Goal: Transaction & Acquisition: Purchase product/service

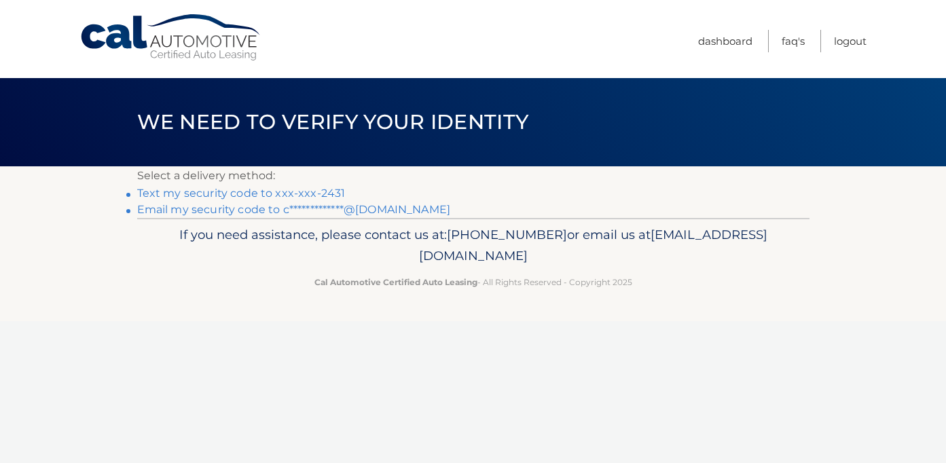
click at [302, 190] on link "Text my security code to xxx-xxx-2431" at bounding box center [241, 193] width 208 height 13
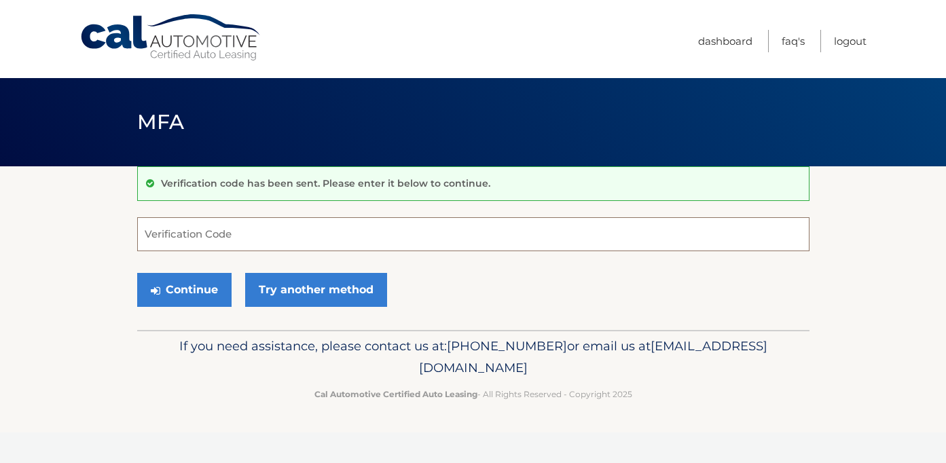
click at [211, 238] on input "Verification Code" at bounding box center [473, 234] width 672 height 34
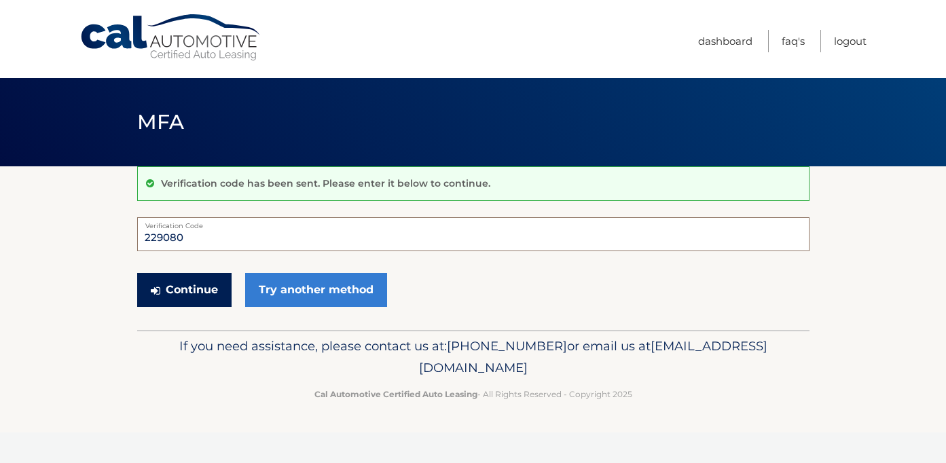
type input "229080"
click at [179, 292] on button "Continue" at bounding box center [184, 290] width 94 height 34
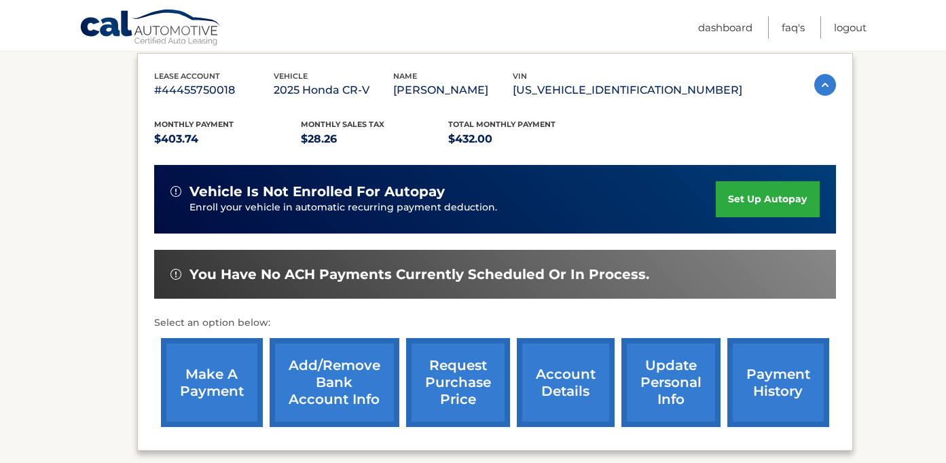
scroll to position [230, 0]
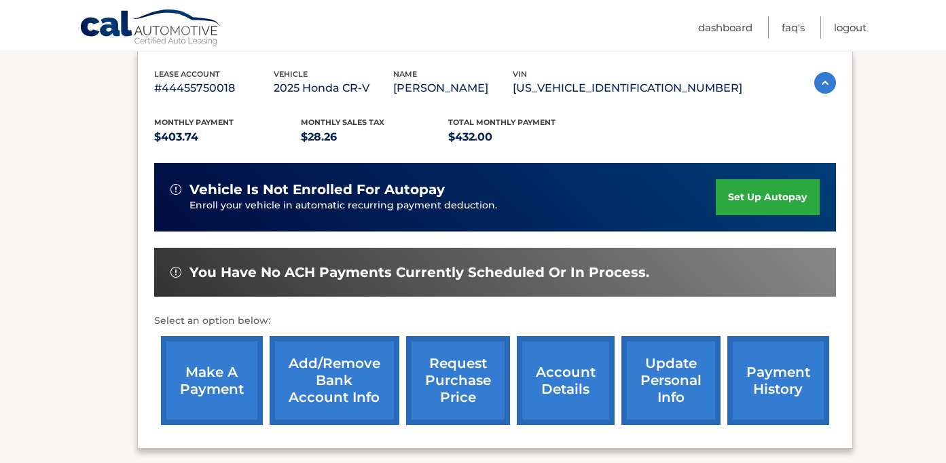
click at [220, 397] on link "make a payment" at bounding box center [212, 380] width 102 height 89
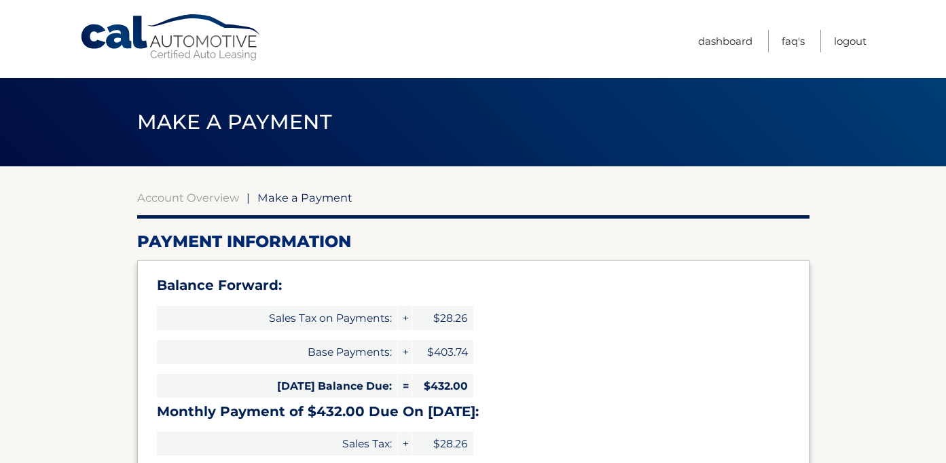
select select "OTMzNGIwOWMtN2NjNi00YTlkLTk5NjMtMDVlMGU1MWYyOGMw"
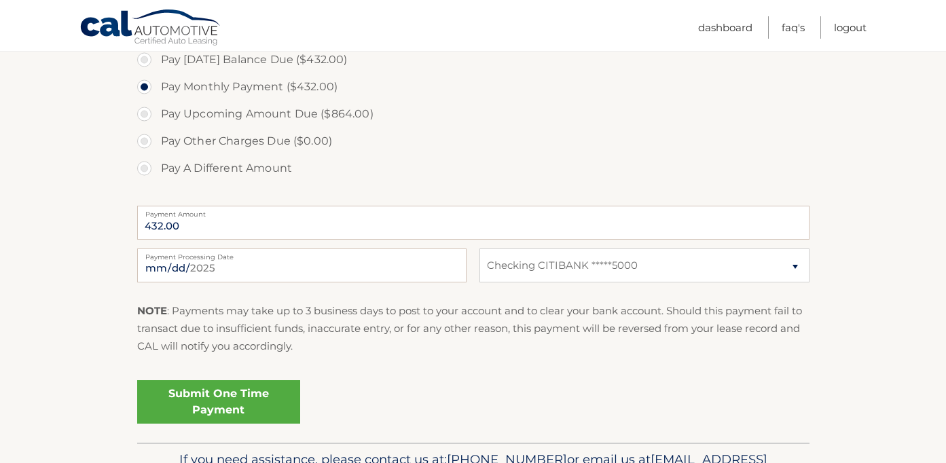
scroll to position [519, 0]
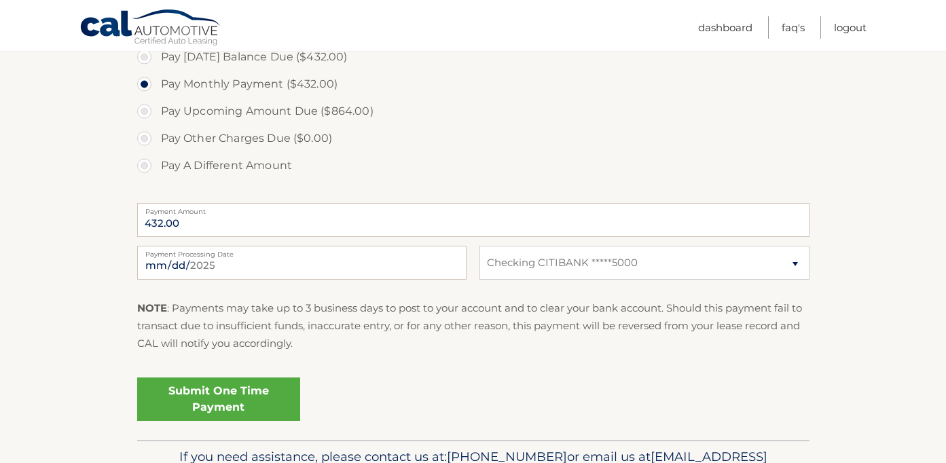
click at [242, 402] on link "Submit One Time Payment" at bounding box center [218, 399] width 163 height 43
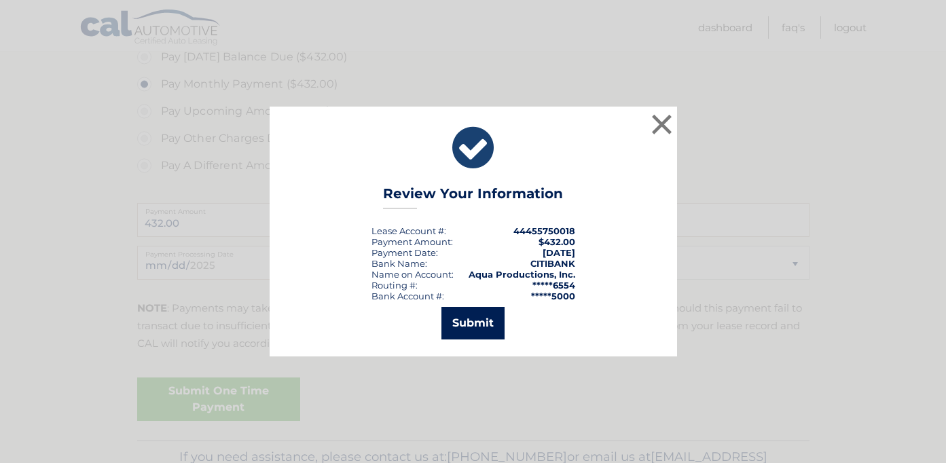
click at [479, 324] on button "Submit" at bounding box center [472, 323] width 63 height 33
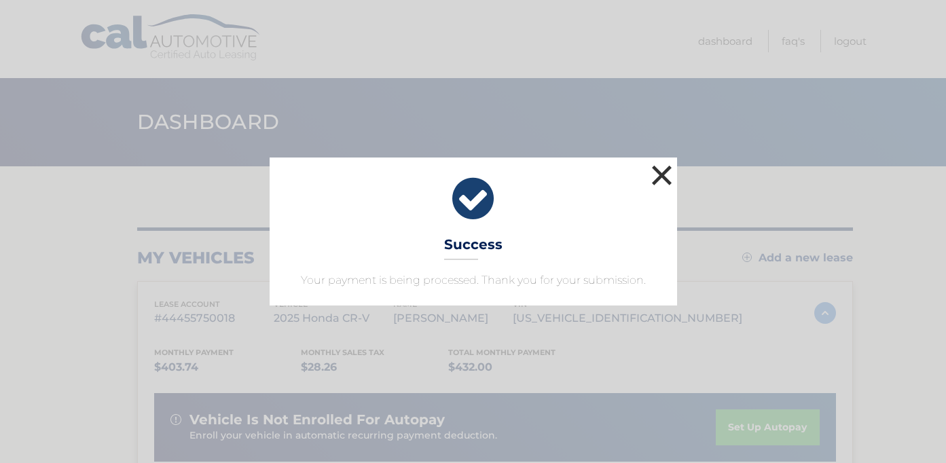
click at [660, 181] on button "×" at bounding box center [662, 175] width 27 height 27
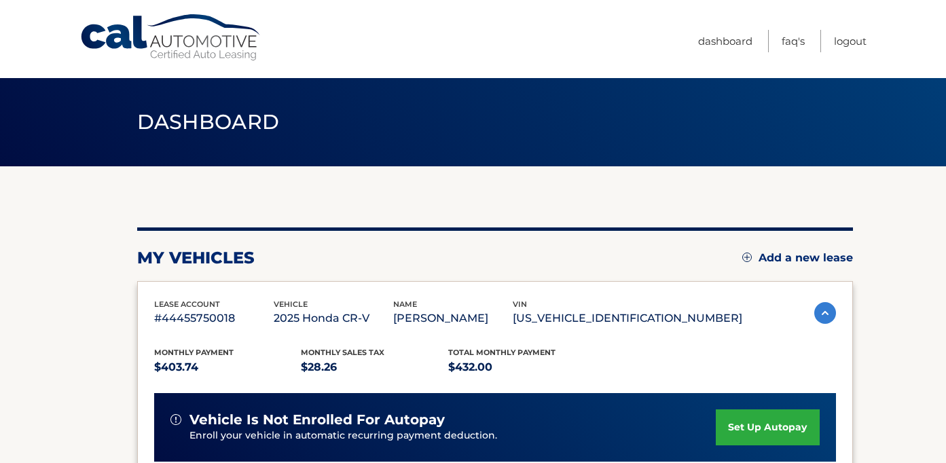
click at [204, 124] on span "Dashboard" at bounding box center [208, 121] width 143 height 25
click at [130, 43] on link "Cal Automotive" at bounding box center [170, 38] width 183 height 48
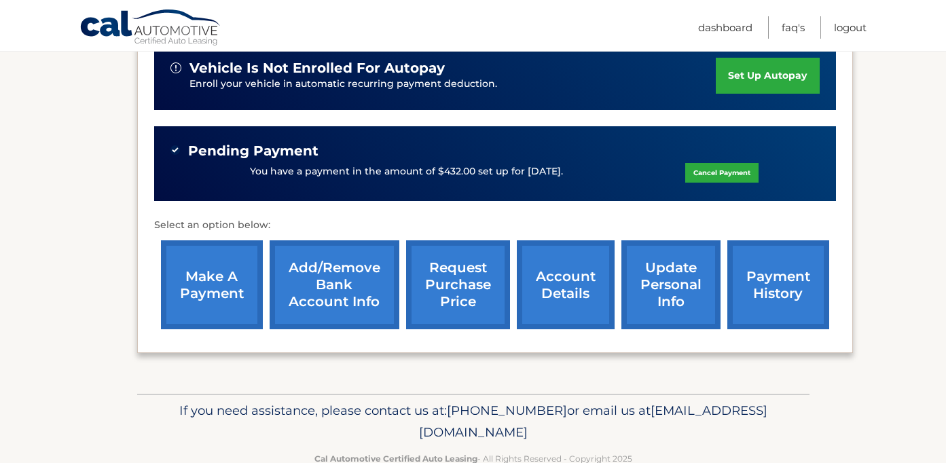
scroll to position [351, 0]
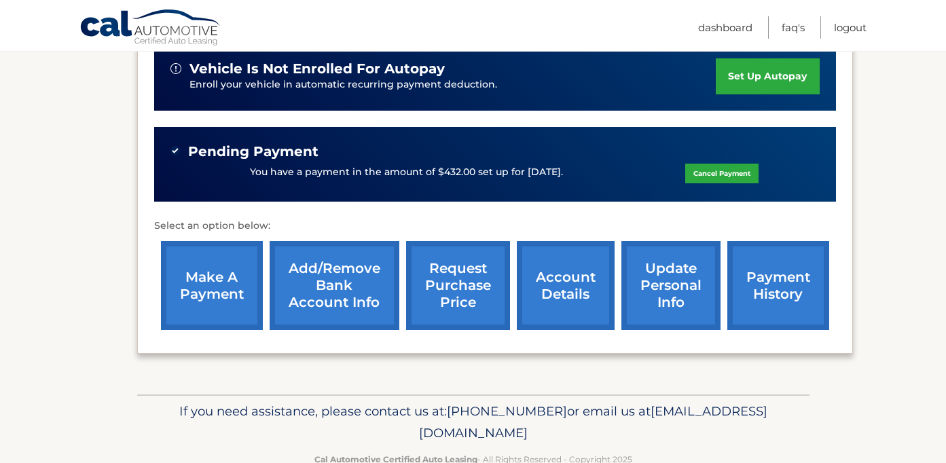
click at [229, 299] on link "make a payment" at bounding box center [212, 285] width 102 height 89
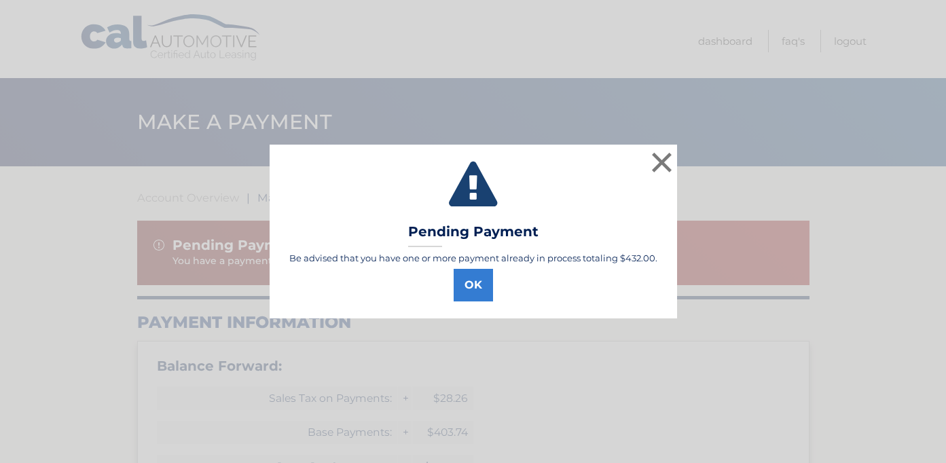
select select "OTMzNGIwOWMtN2NjNi00YTlkLTk5NjMtMDVlMGU1MWYyOGMw"
click at [199, 297] on div "× Pending Payment Be advised that you have one or more payment already in proce…" at bounding box center [472, 232] width 935 height 174
